Goal: Task Accomplishment & Management: Use online tool/utility

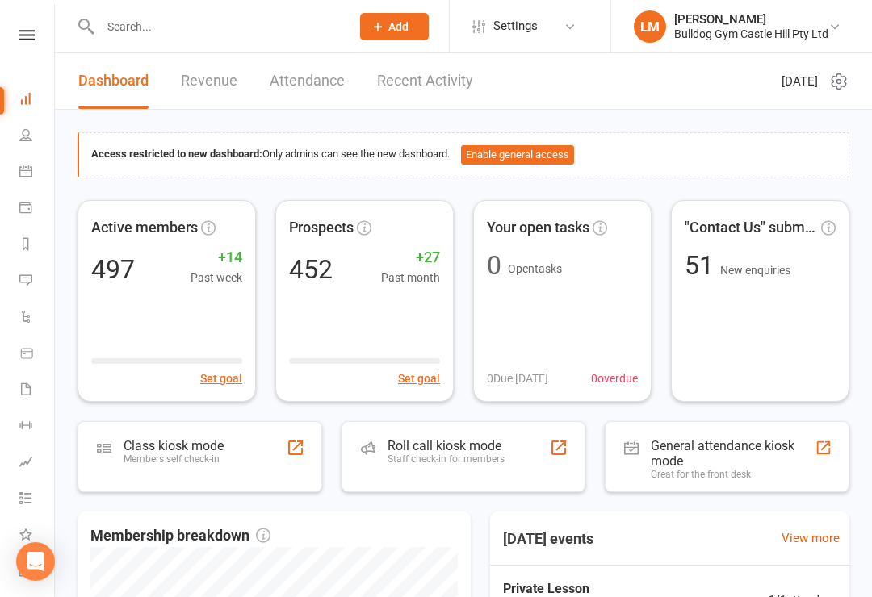
click at [209, 446] on div "Class kiosk mode" at bounding box center [174, 445] width 100 height 15
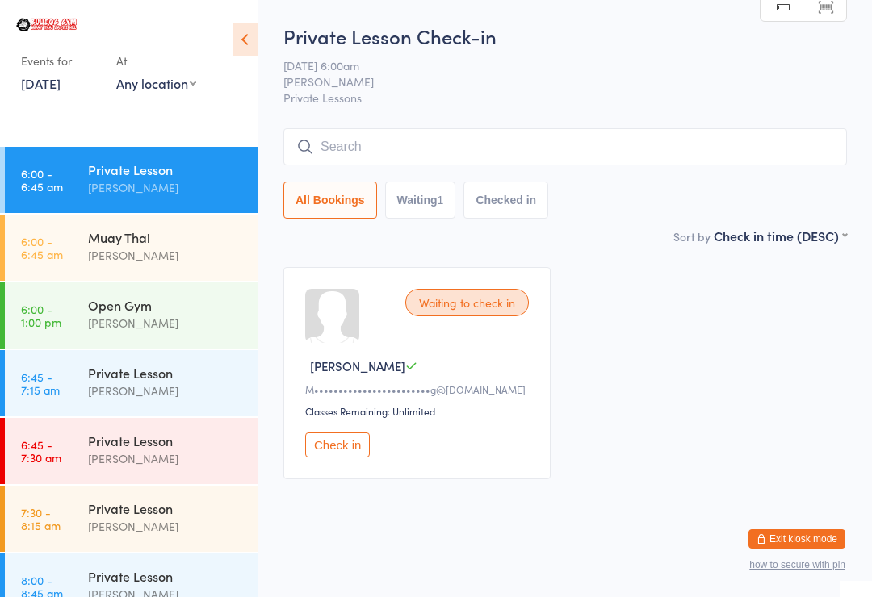
click at [143, 236] on div "Muay Thai" at bounding box center [166, 237] width 156 height 18
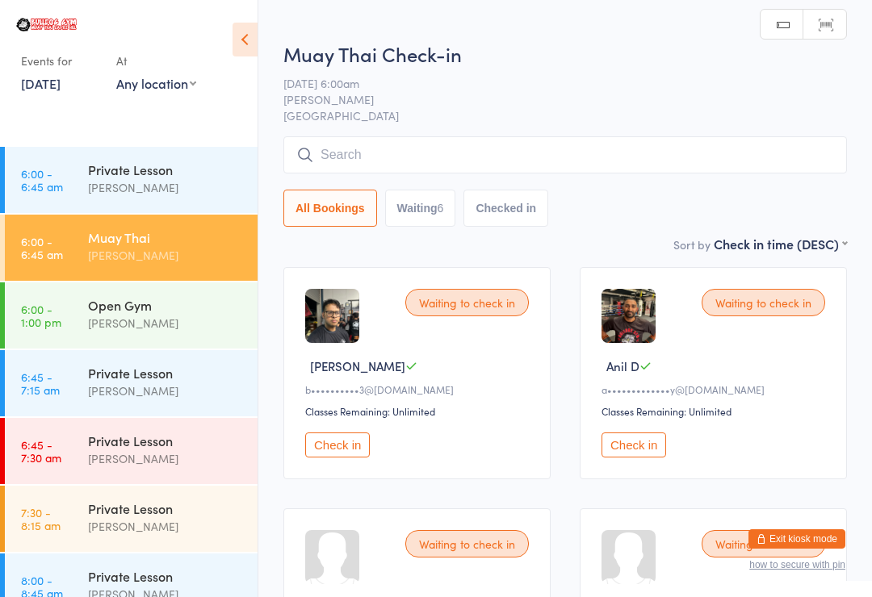
click at [623, 458] on button "Check in" at bounding box center [633, 445] width 65 height 25
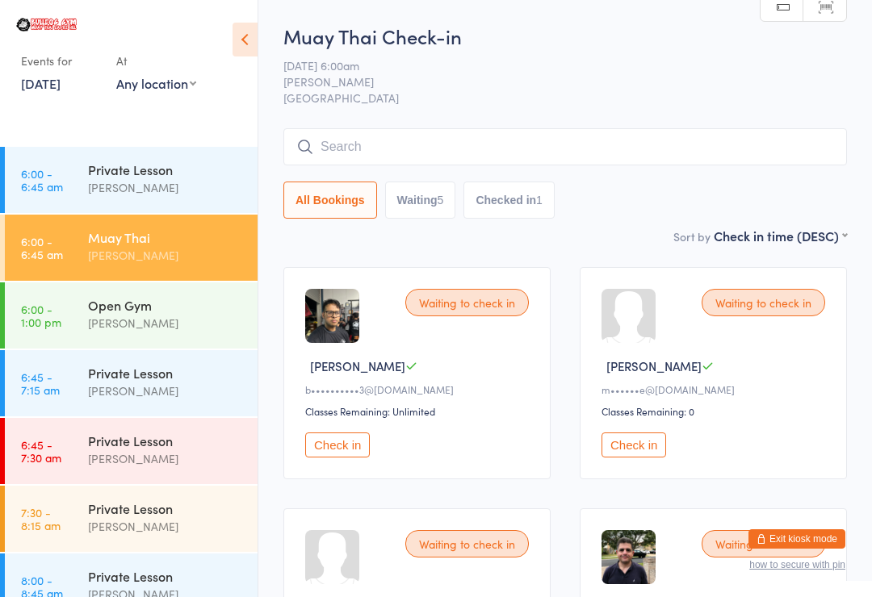
click at [652, 141] on input "search" at bounding box center [565, 146] width 564 height 37
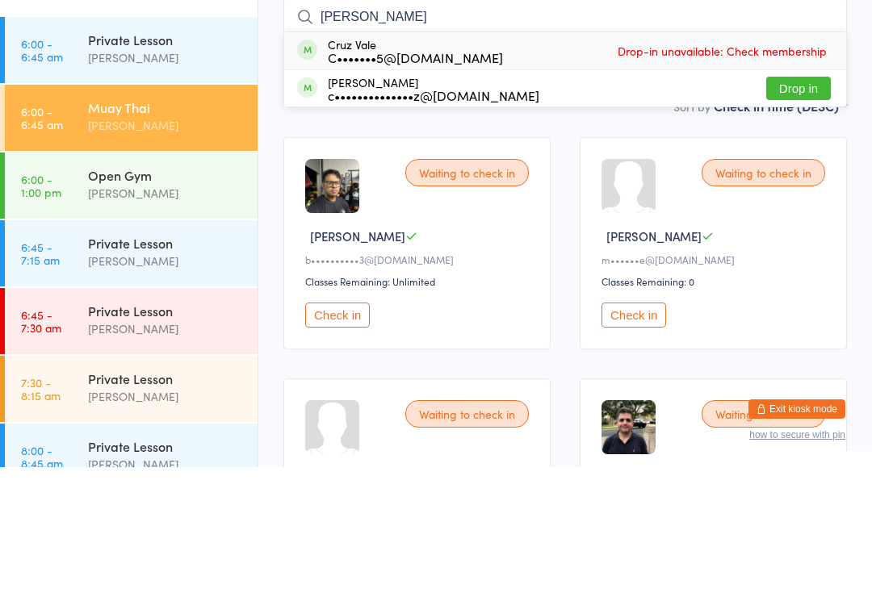
type input "[PERSON_NAME]"
click at [799, 207] on button "Drop in" at bounding box center [798, 218] width 65 height 23
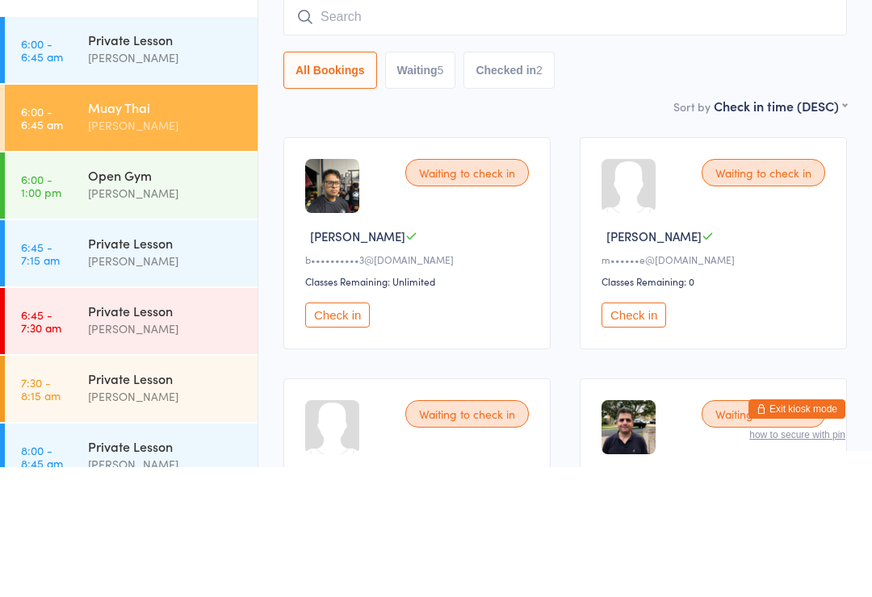
click at [754, 267] on div "Waiting to check in [PERSON_NAME] F m••••••e@[DOMAIN_NAME] Classes Remaining: 0…" at bounding box center [713, 373] width 267 height 212
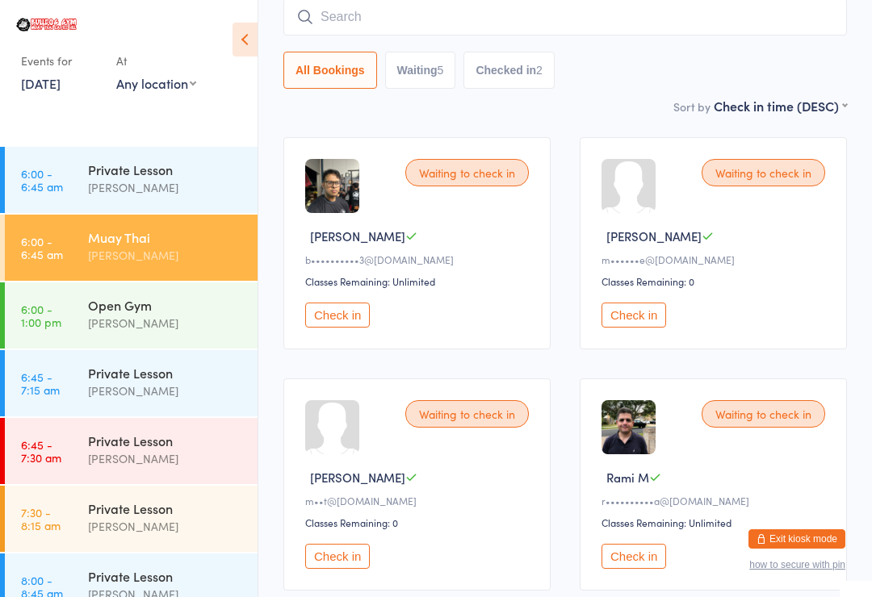
click at [639, 312] on button "Check in" at bounding box center [633, 315] width 65 height 25
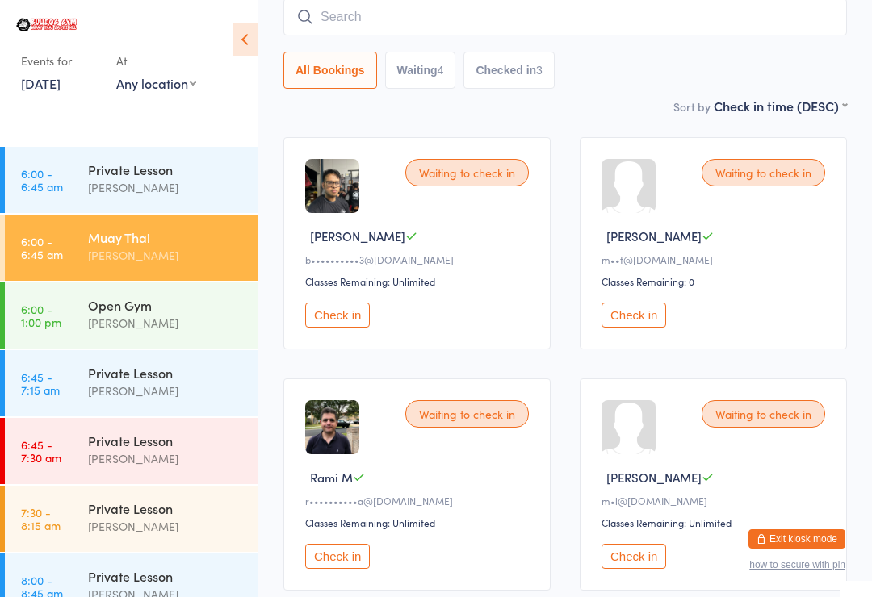
click at [336, 318] on button "Check in" at bounding box center [337, 315] width 65 height 25
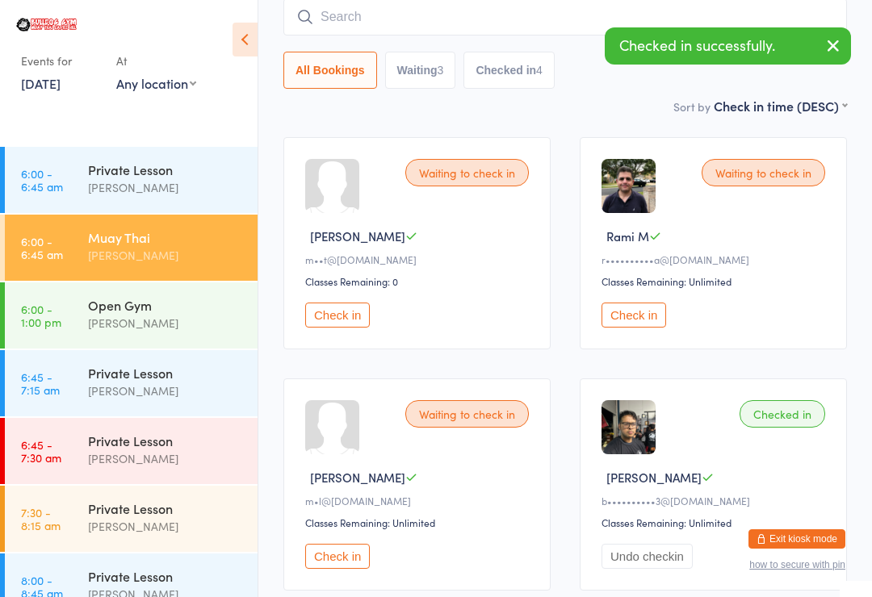
click at [751, 26] on input "search" at bounding box center [565, 16] width 564 height 37
click at [743, 51] on div "Checked in successfully." at bounding box center [728, 45] width 246 height 37
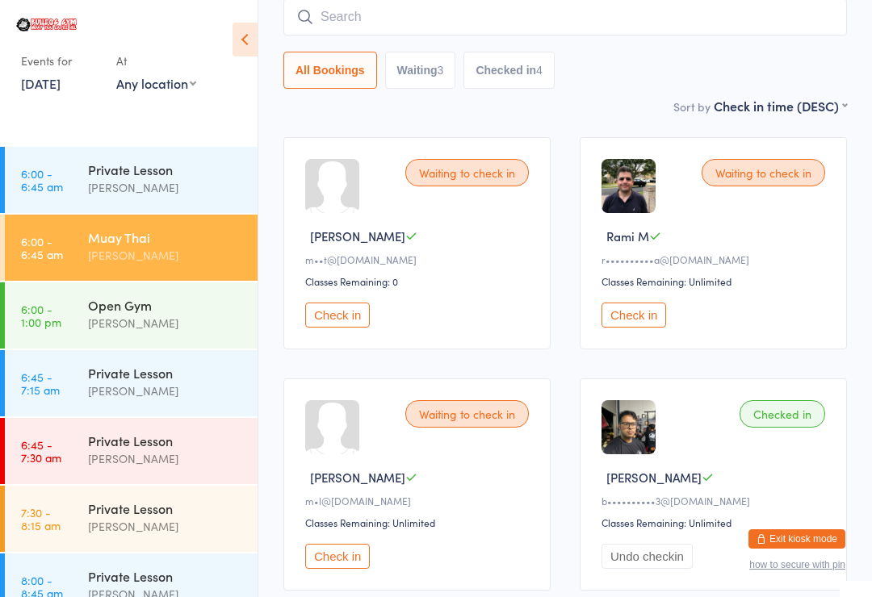
click at [656, 310] on button "Check in" at bounding box center [633, 315] width 65 height 25
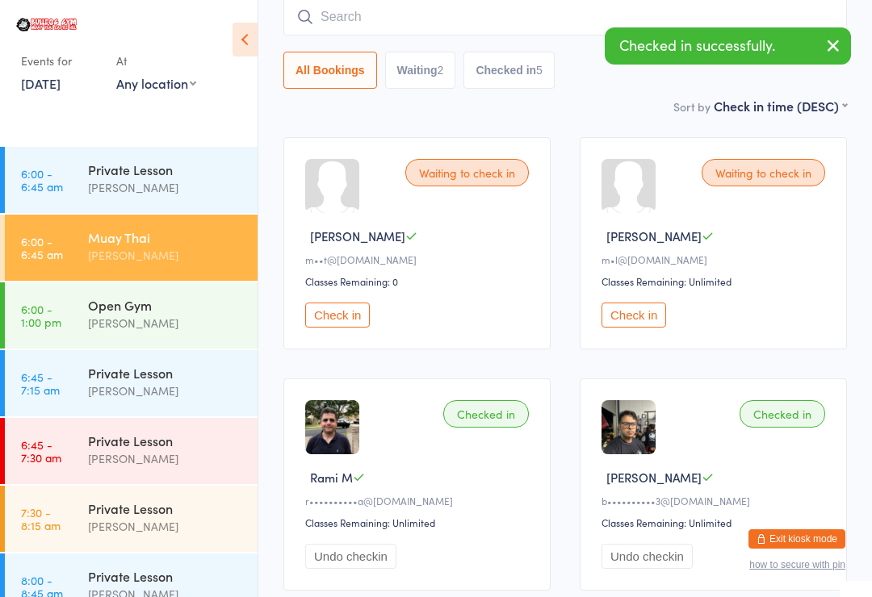
click at [532, 79] on button "Checked in 5" at bounding box center [508, 70] width 91 height 37
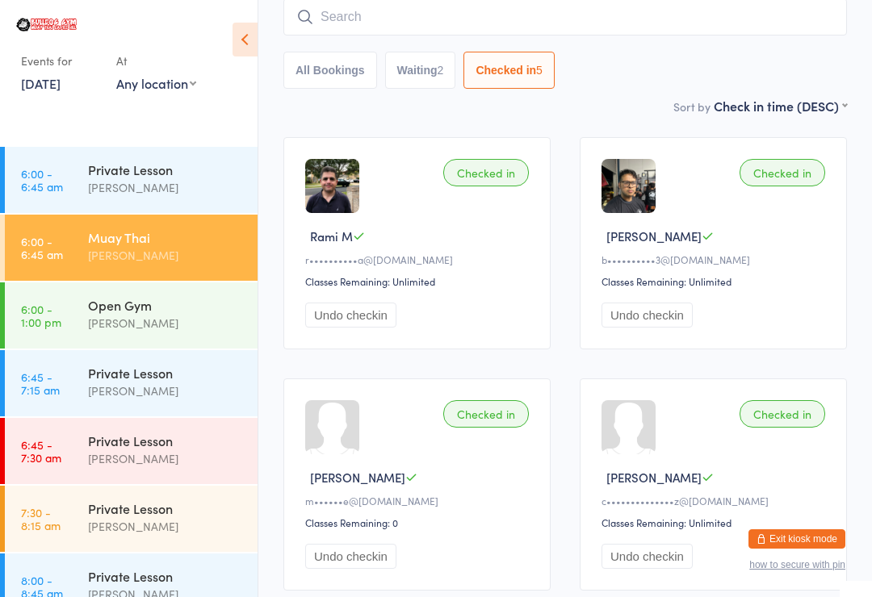
click at [670, 321] on button "Undo checkin" at bounding box center [646, 315] width 91 height 25
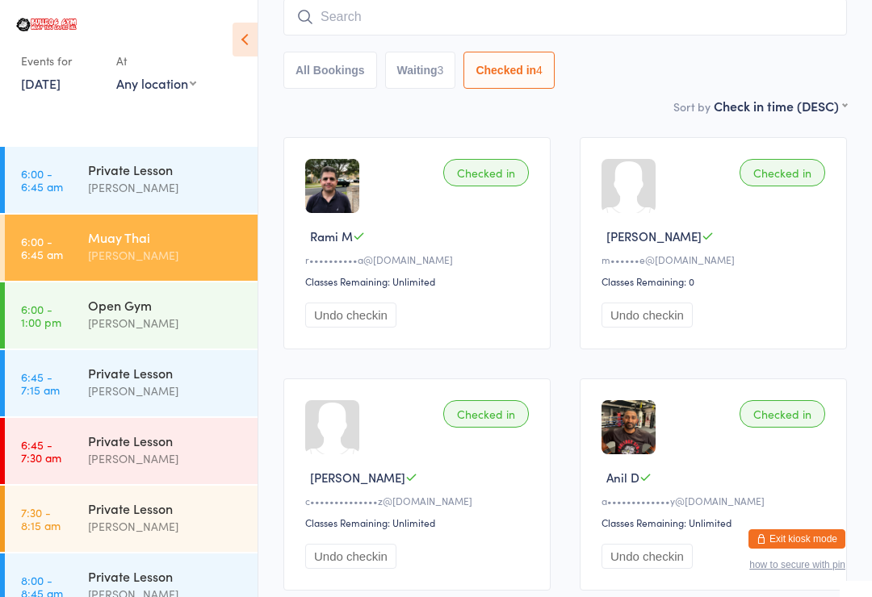
click at [346, 70] on button "All Bookings" at bounding box center [330, 70] width 94 height 37
